Goal: Check status: Check status

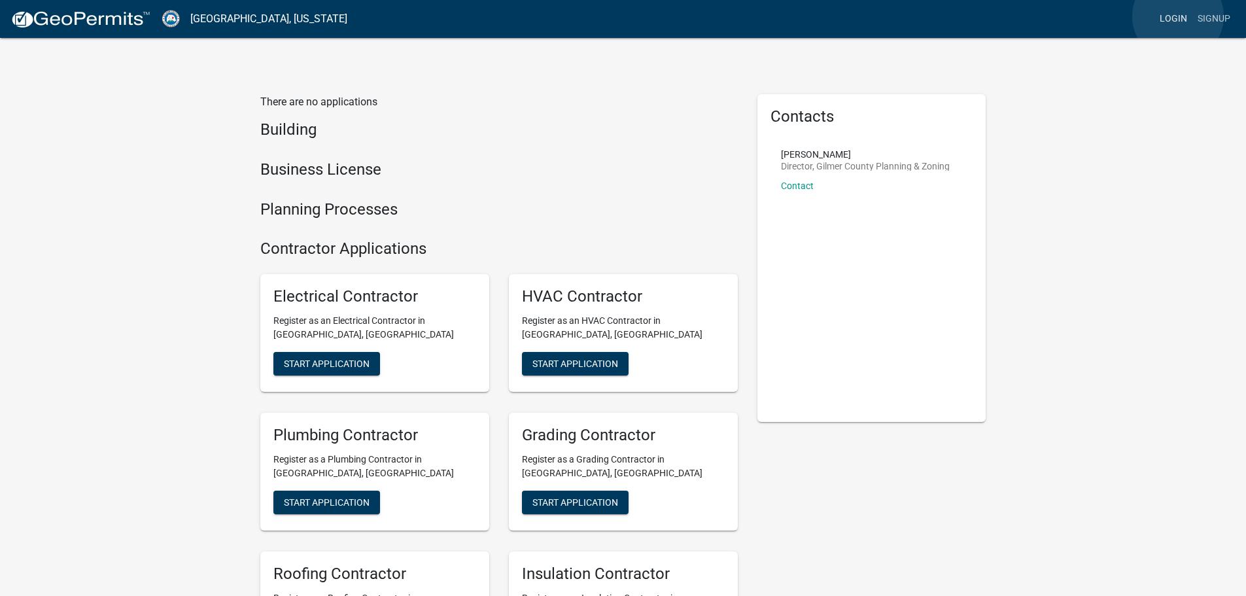
click at [1178, 16] on link "Login" at bounding box center [1173, 19] width 38 height 25
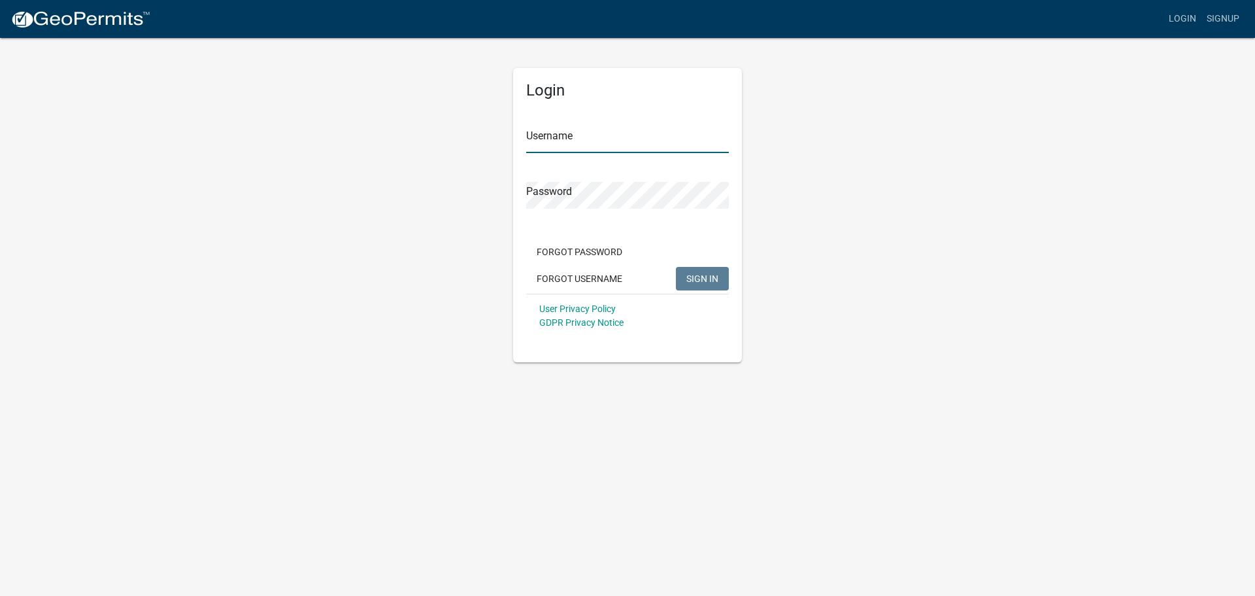
type input "[PERSON_NAME]"
click at [689, 279] on span "SIGN IN" at bounding box center [703, 278] width 32 height 10
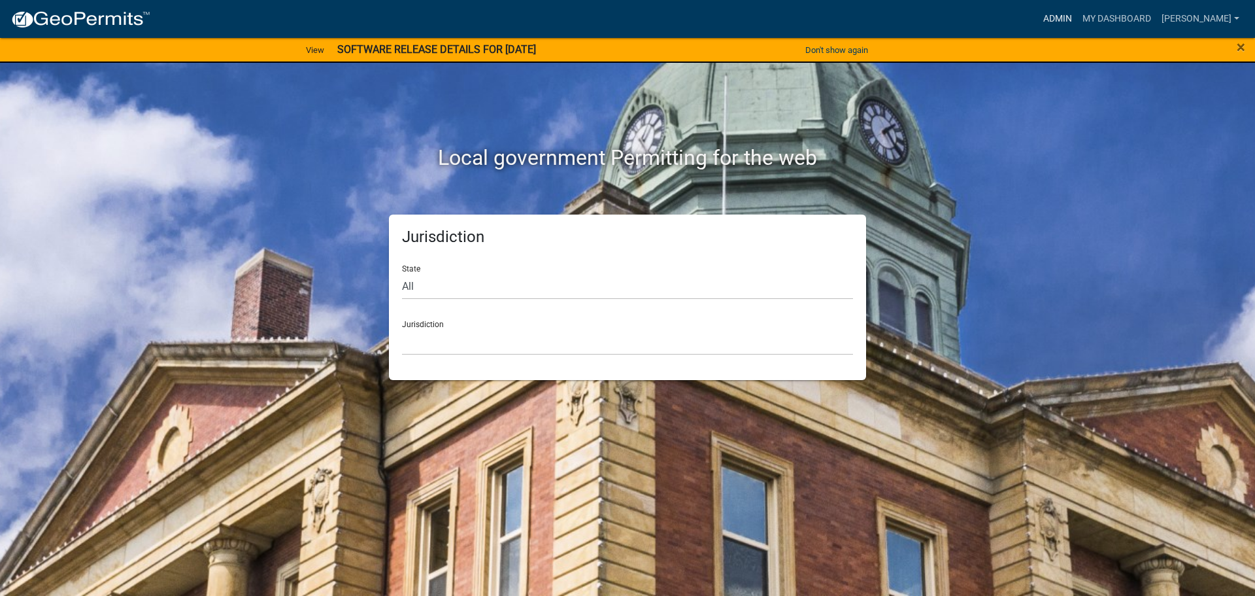
click at [1077, 14] on link "Admin" at bounding box center [1057, 19] width 39 height 25
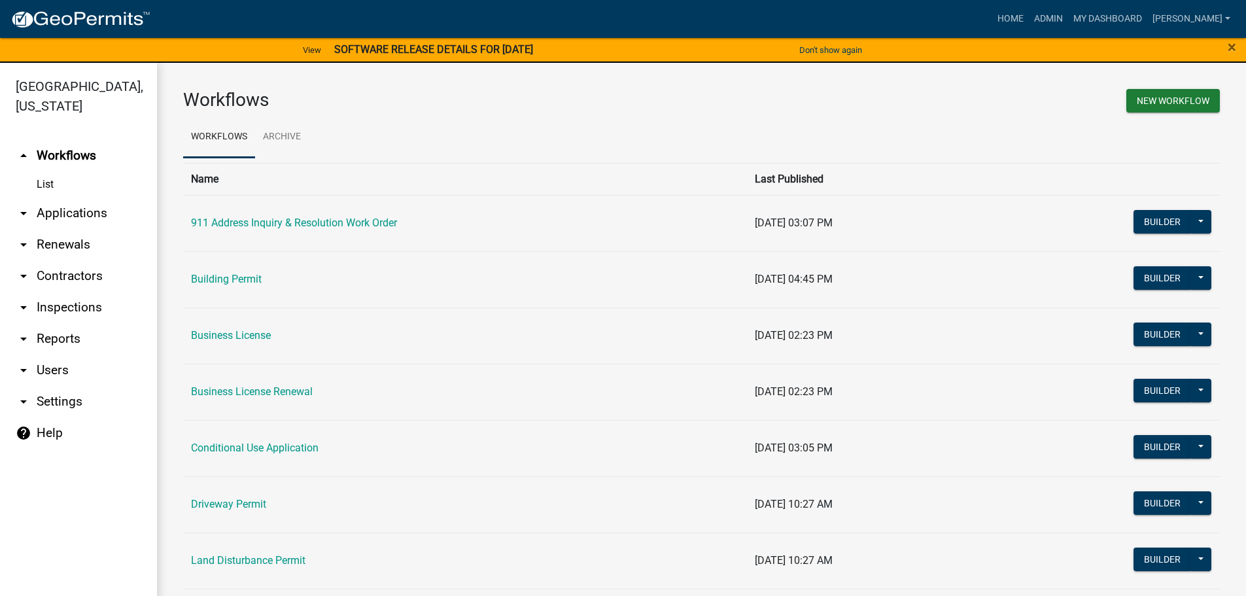
click at [96, 211] on link "arrow_drop_down Applications" at bounding box center [78, 212] width 157 height 31
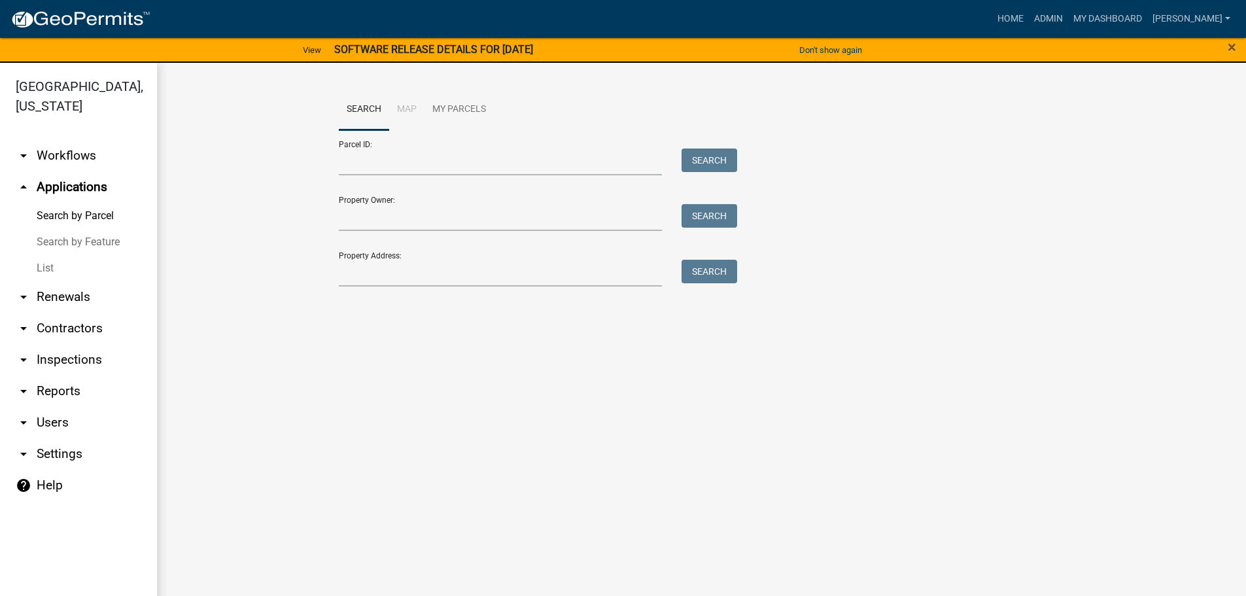
click at [49, 266] on link "List" at bounding box center [78, 268] width 157 height 26
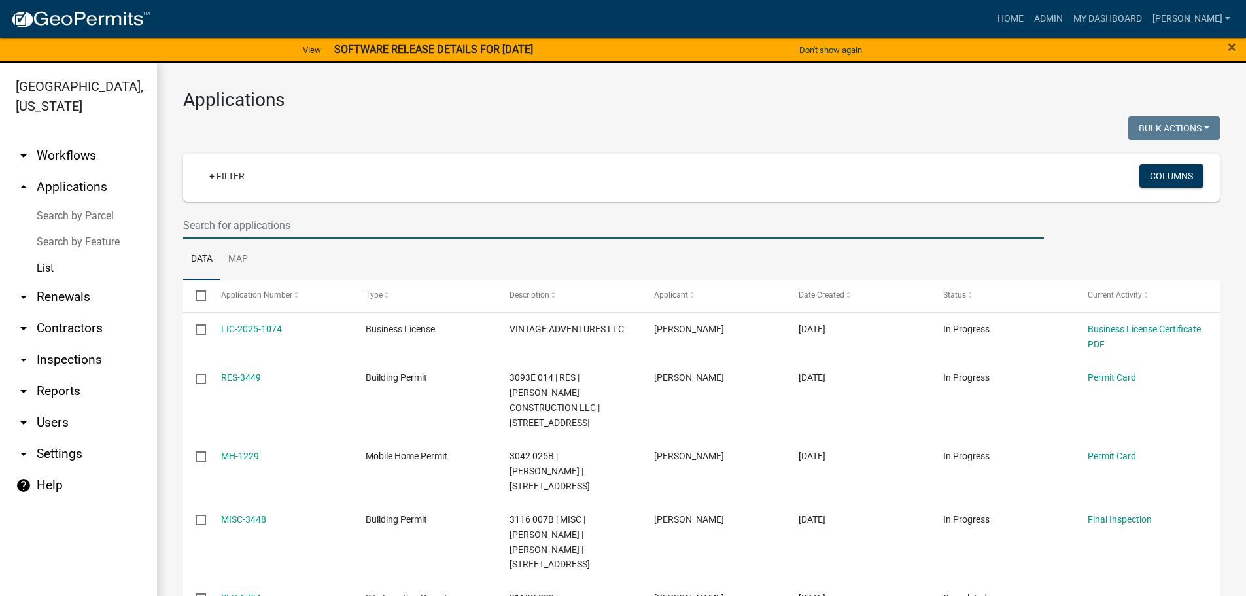
click at [269, 224] on input "text" at bounding box center [613, 225] width 860 height 27
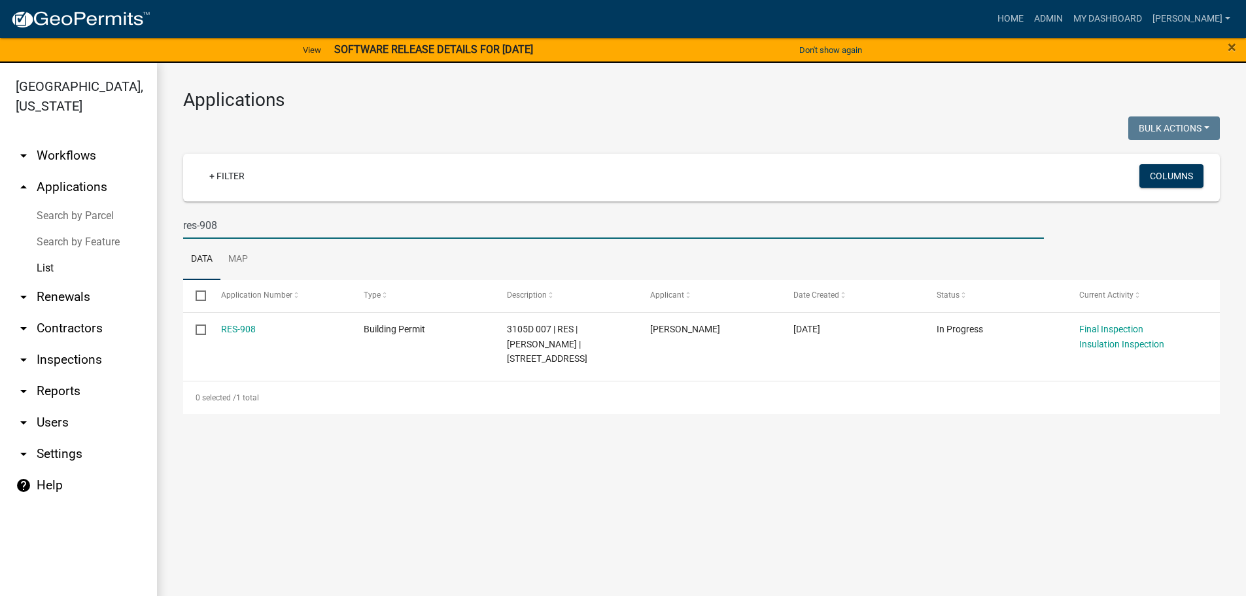
type input "res-908"
